Goal: Book appointment/travel/reservation

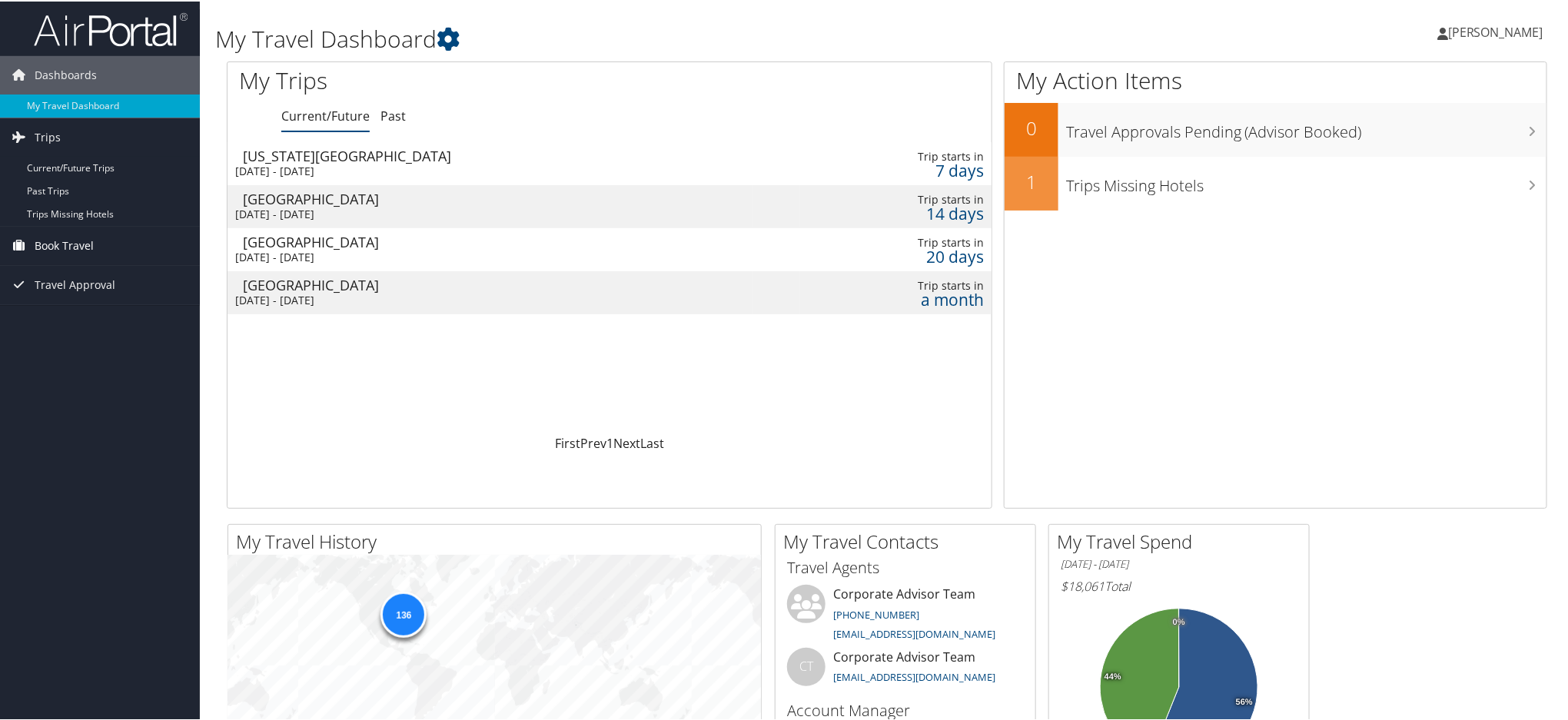
click at [77, 243] on span "Book Travel" at bounding box center [65, 244] width 60 height 39
click at [71, 328] on link "Book/Manage Online Trips" at bounding box center [99, 321] width 200 height 23
click at [317, 284] on div "[GEOGRAPHIC_DATA]" at bounding box center [474, 284] width 464 height 14
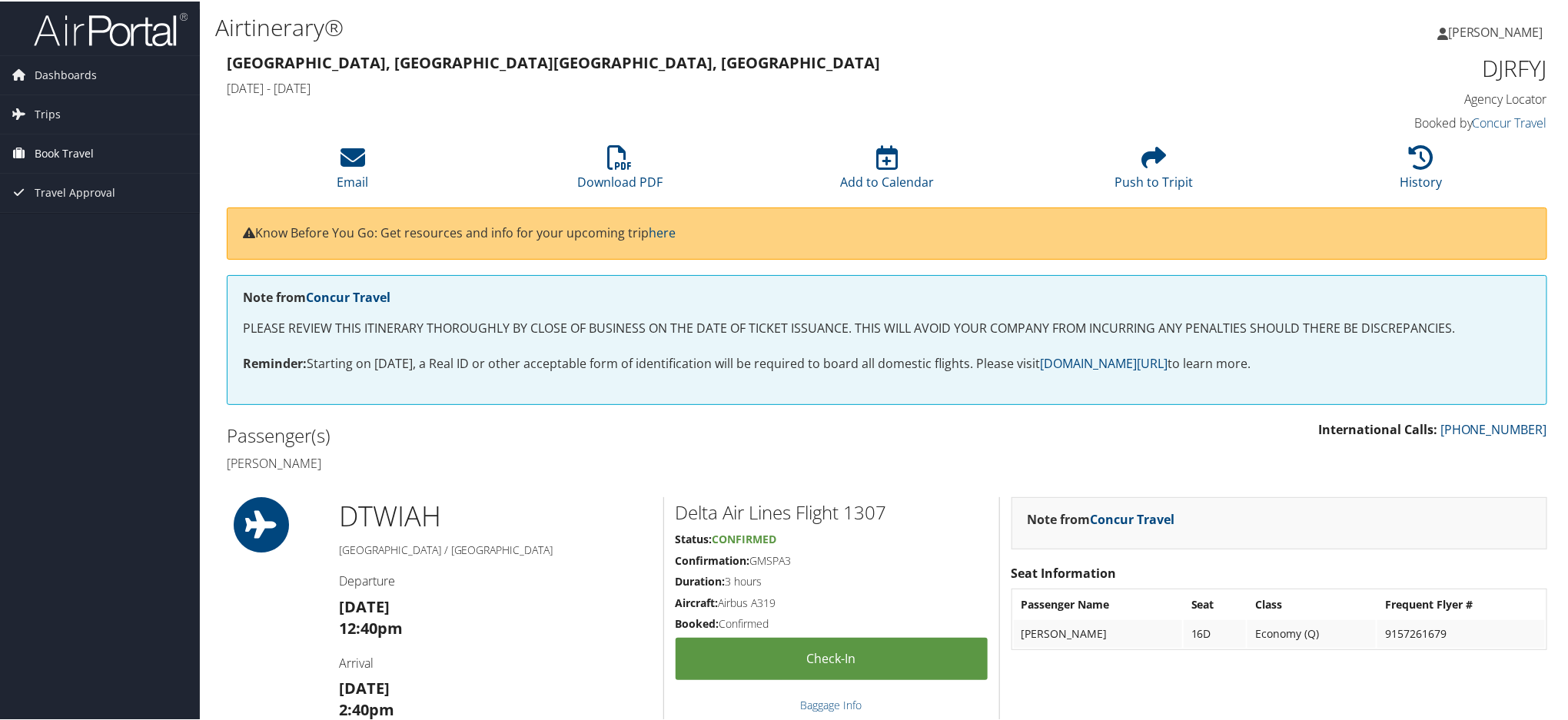
click at [55, 144] on span "Book Travel" at bounding box center [65, 152] width 60 height 39
click at [71, 229] on link "Book/Manage Online Trips" at bounding box center [99, 228] width 200 height 23
